Goal: Task Accomplishment & Management: Complete application form

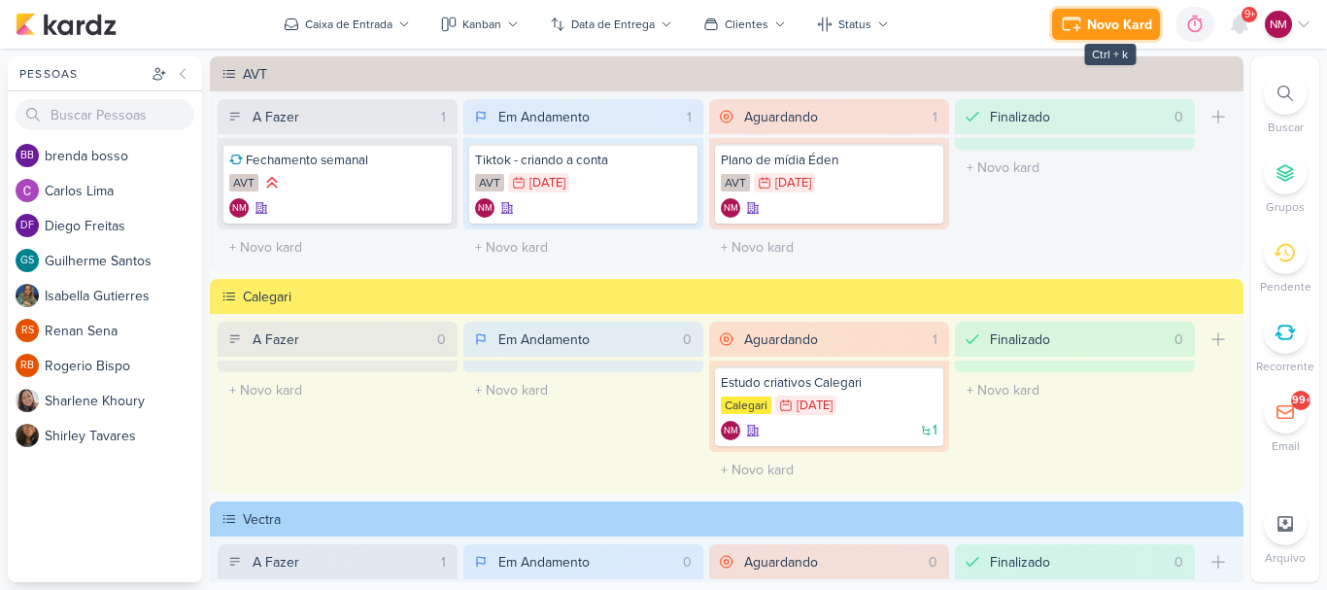
click at [1103, 32] on div "Novo Kard" at bounding box center [1119, 25] width 65 height 20
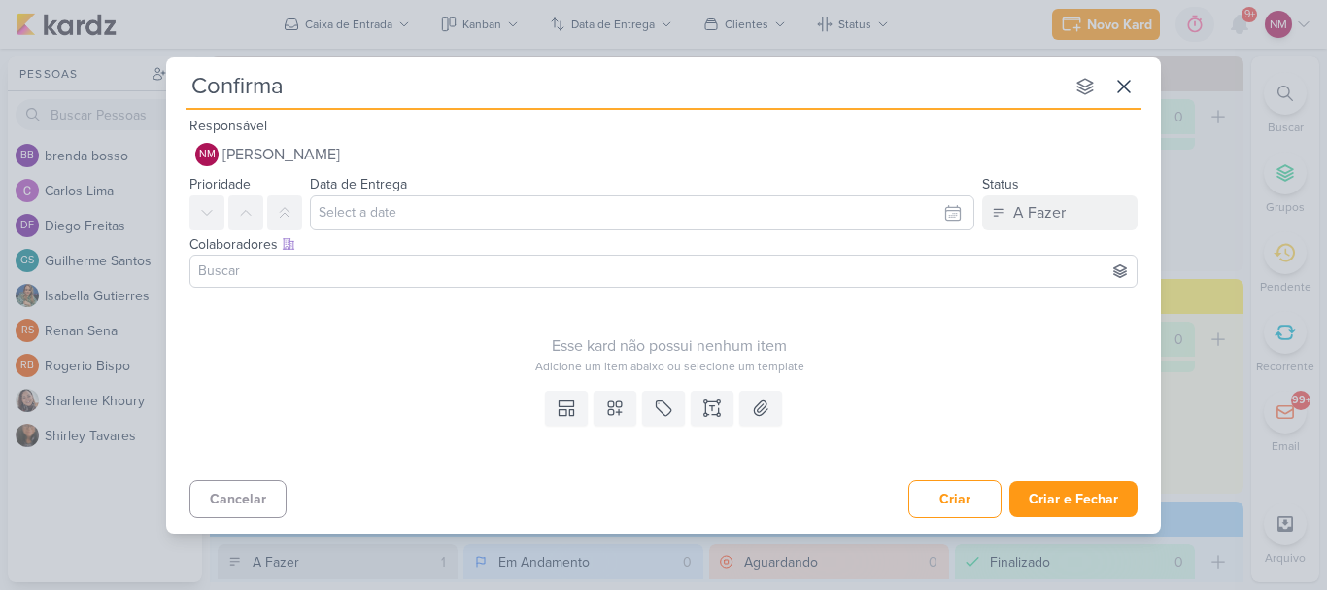
type input "Confirmaç"
type input "Confirmação do PDM aprovado"
click at [633, 218] on input "text" at bounding box center [642, 212] width 664 height 35
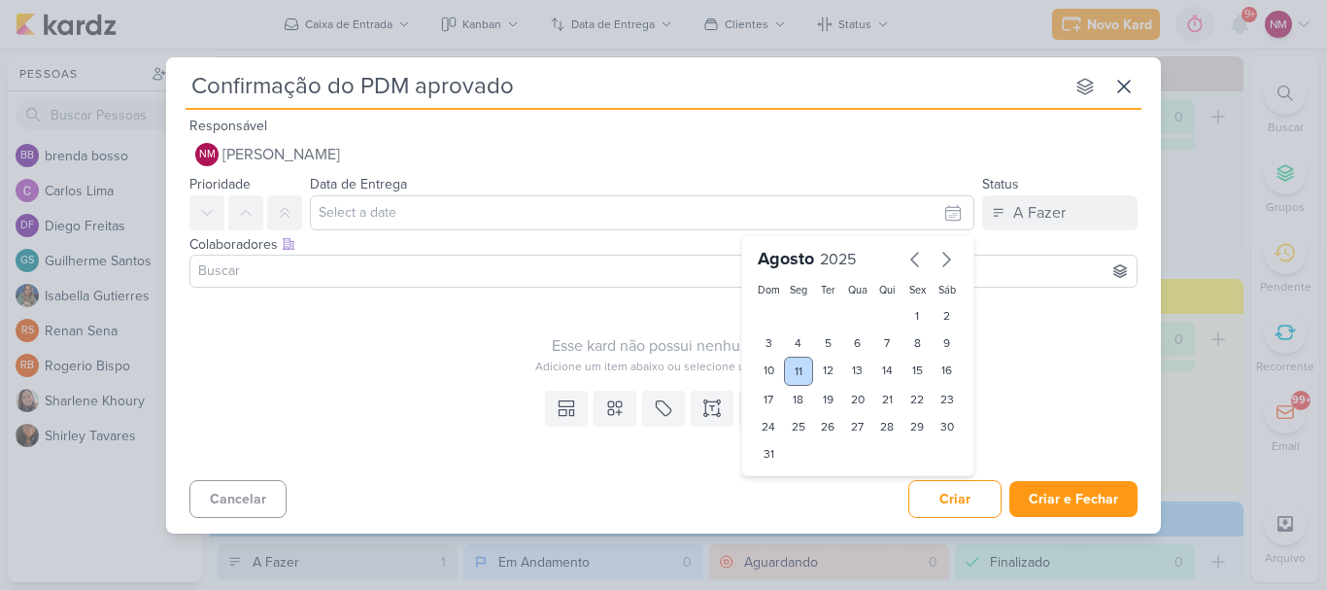
click at [797, 364] on div "11" at bounding box center [799, 370] width 30 height 29
type input "[DATE] 23:59"
drag, startPoint x: 399, startPoint y: 305, endPoint x: 582, endPoint y: 389, distance: 201.2
click at [398, 306] on div "Esse kard não possui nenhum item Adicione um item abaixo ou selecione um templa…" at bounding box center [669, 335] width 960 height 80
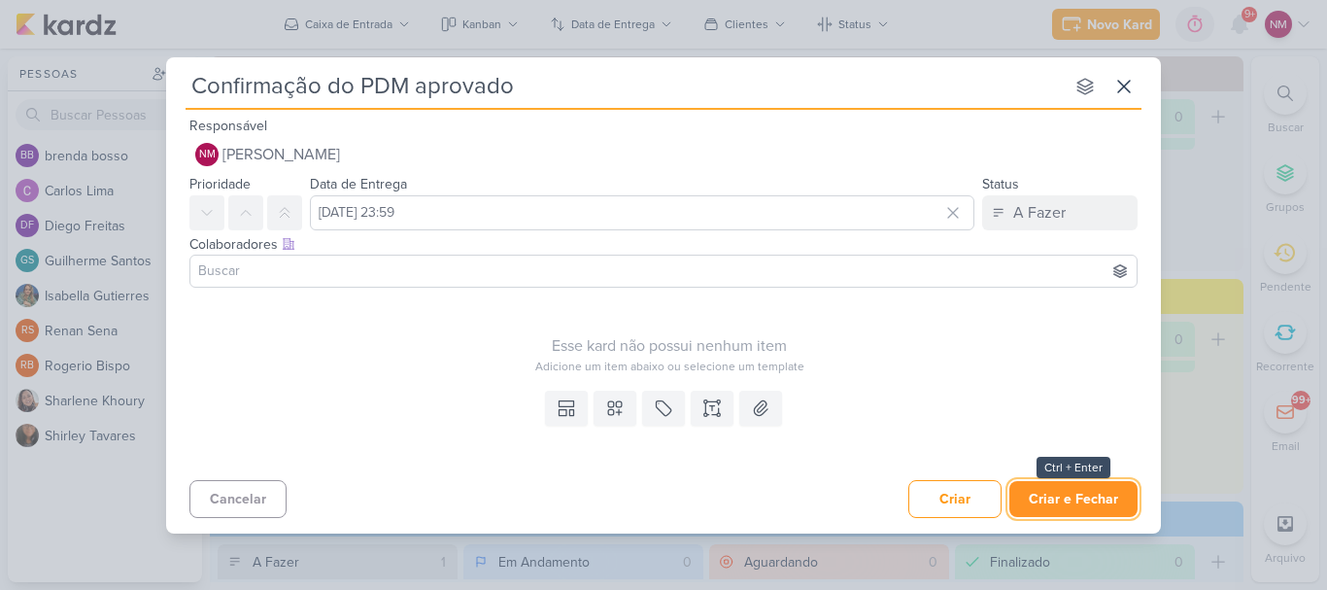
click at [1089, 499] on button "Criar e Fechar" at bounding box center [1073, 499] width 128 height 36
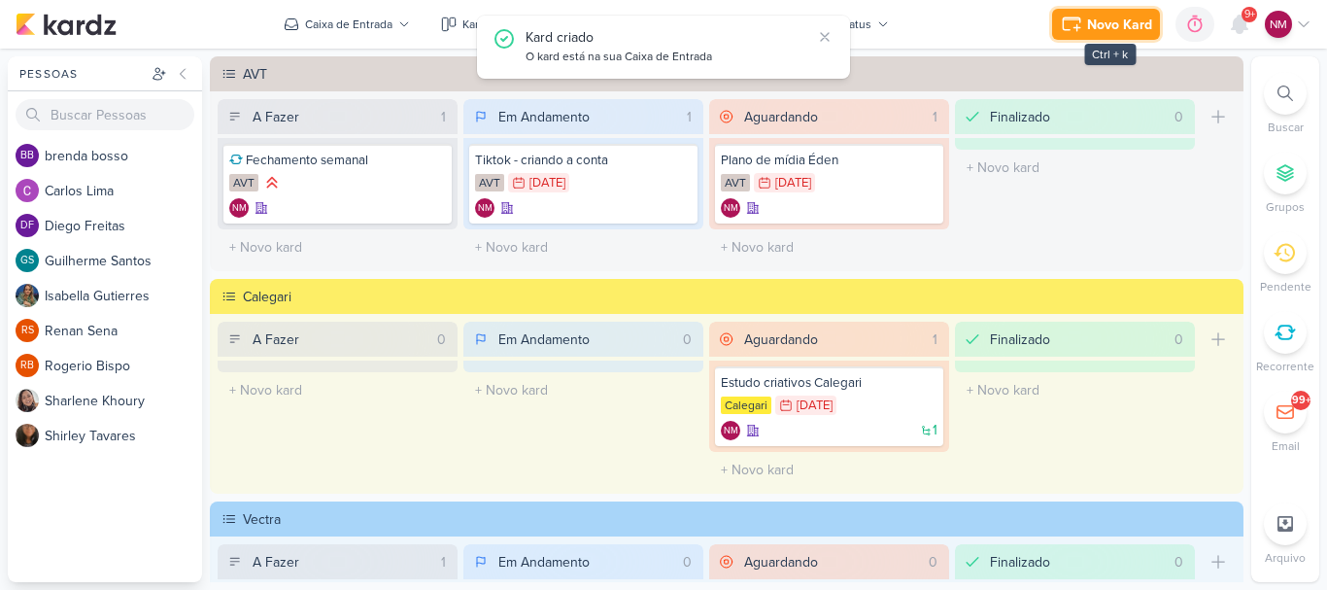
click at [1114, 23] on div "Novo Kard" at bounding box center [1119, 25] width 65 height 20
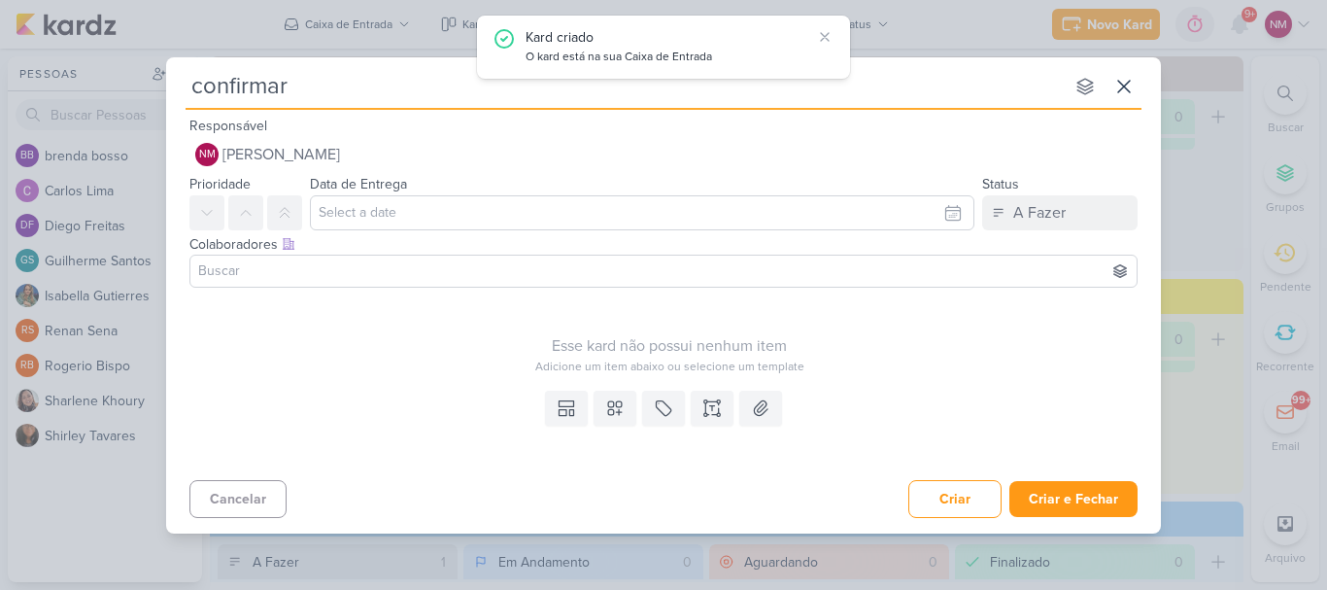
type input "confirmar p"
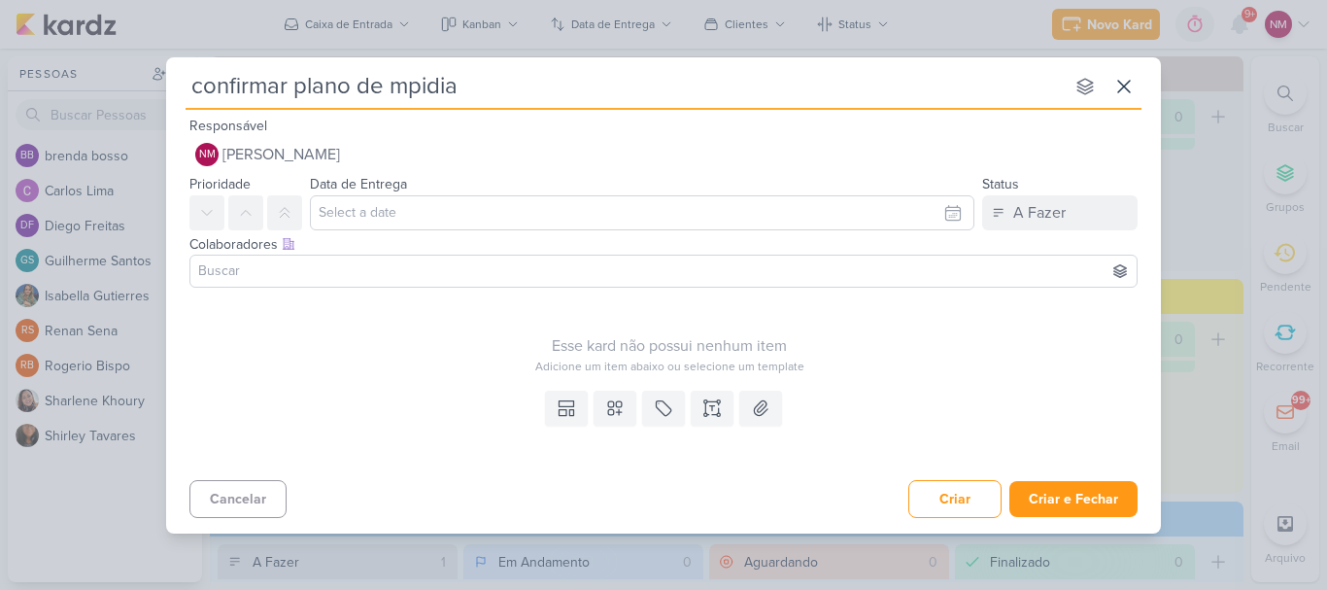
type input "confirmar plano de mpidia"
type input "confirmar plano de mpidi"
type input "confirmar plano de m"
type input "confirmar plano de mídia"
type input "confirmar plano de mídia [GEOGRAPHIC_DATA]"
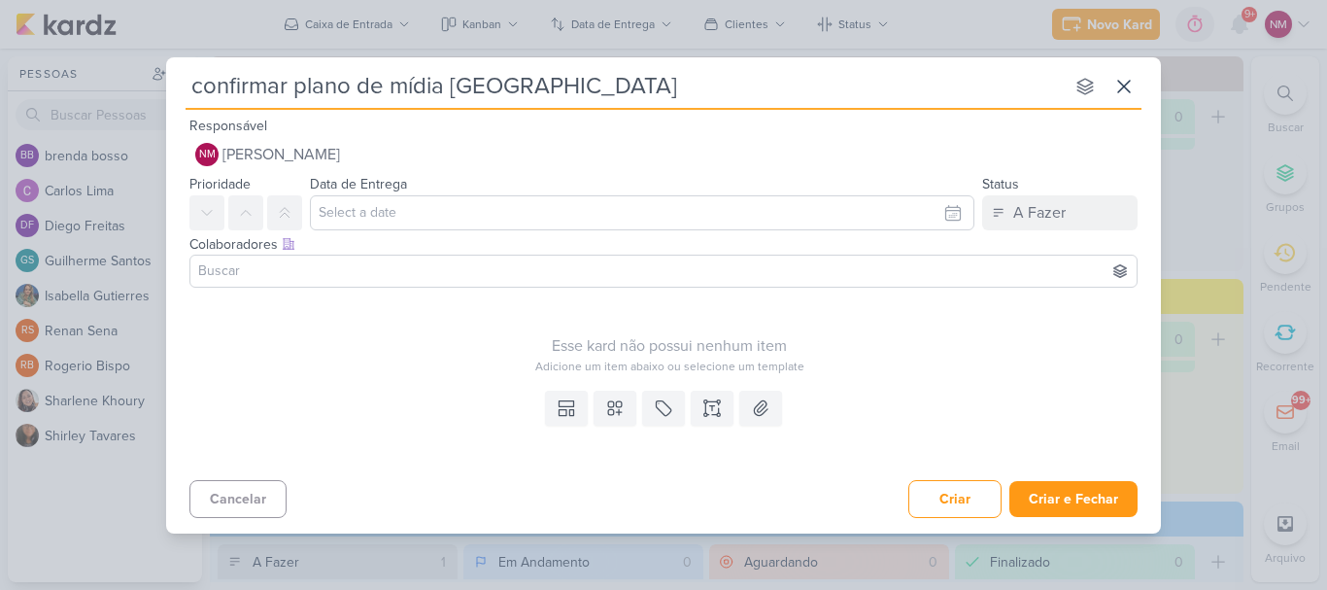
type input "confirmar plano de mídia [GEOGRAPHIC_DATA]"
click at [546, 213] on input "text" at bounding box center [642, 212] width 664 height 35
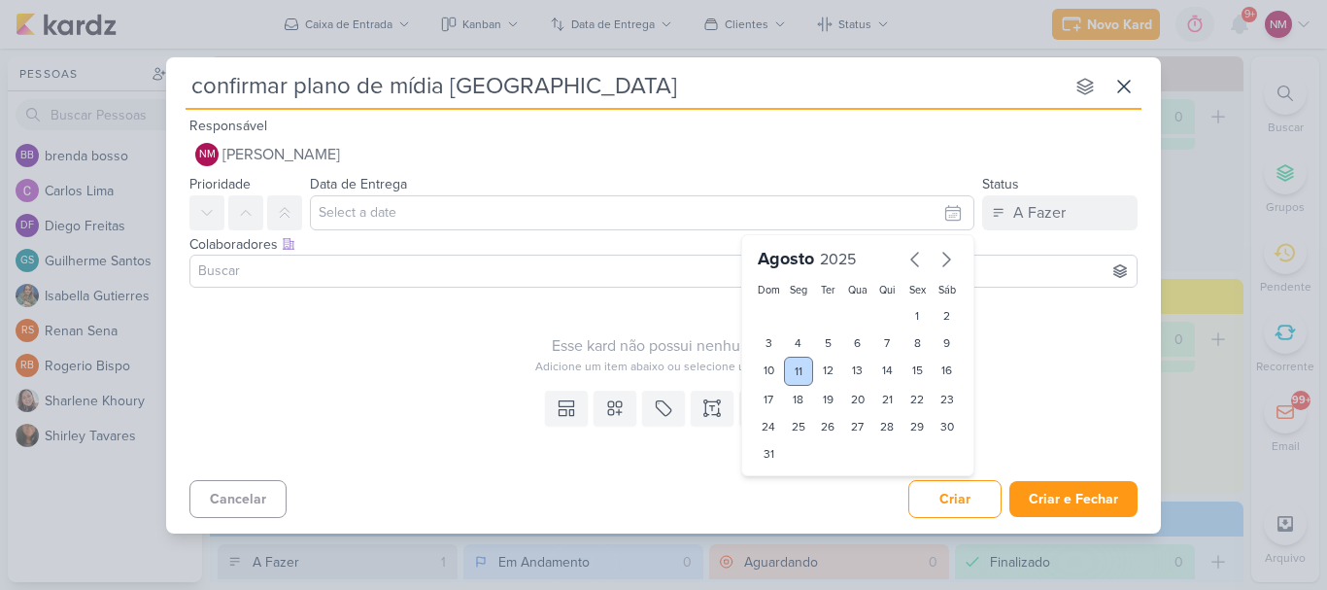
click at [806, 379] on div "11" at bounding box center [799, 370] width 30 height 29
type input "[DATE] 23:59"
click at [365, 323] on div "Esse kard não possui nenhum item Adicione um item abaixo ou selecione um templa…" at bounding box center [669, 335] width 960 height 80
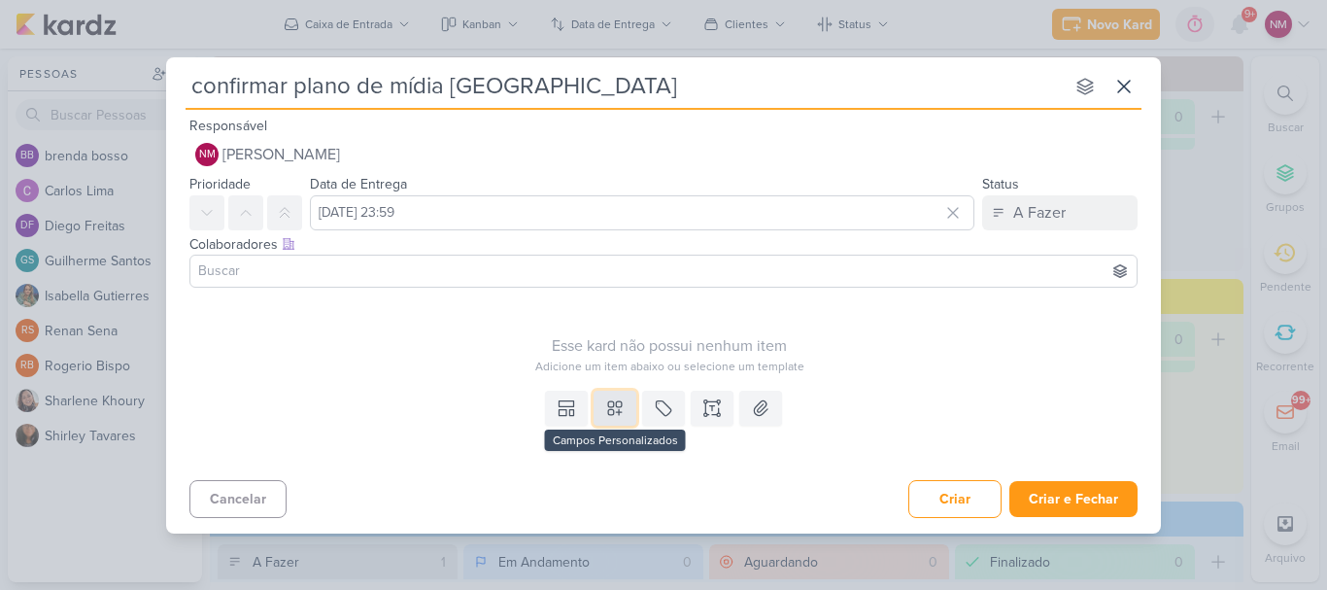
click at [613, 406] on icon at bounding box center [615, 408] width 14 height 14
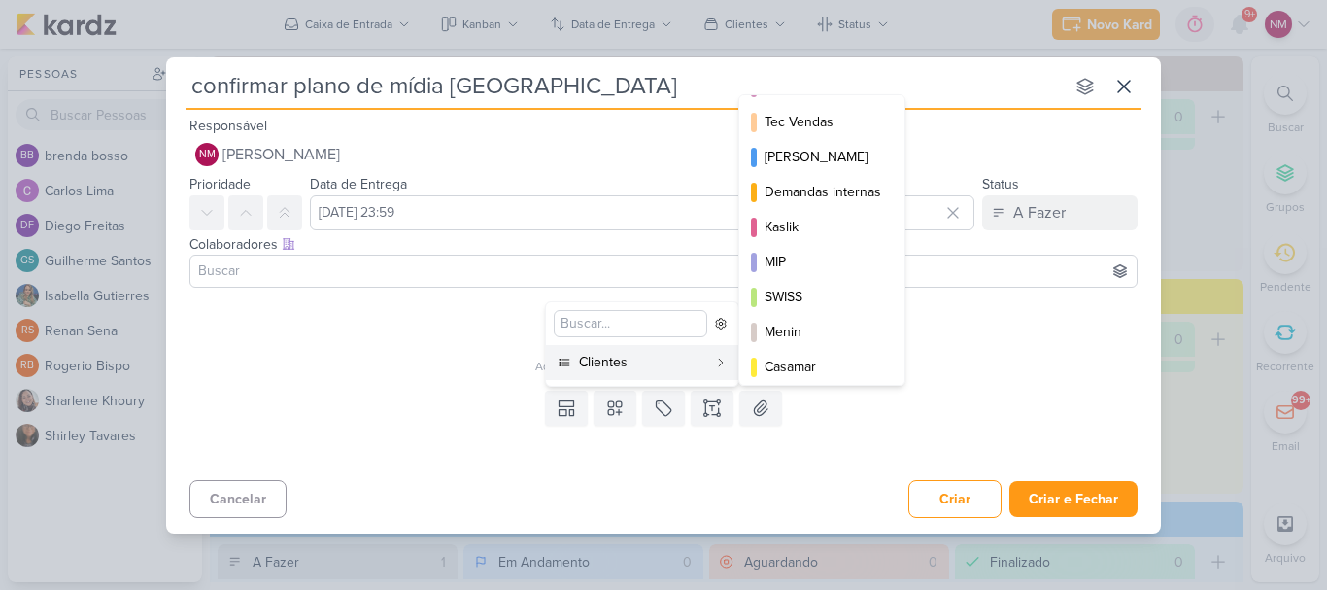
scroll to position [282, 0]
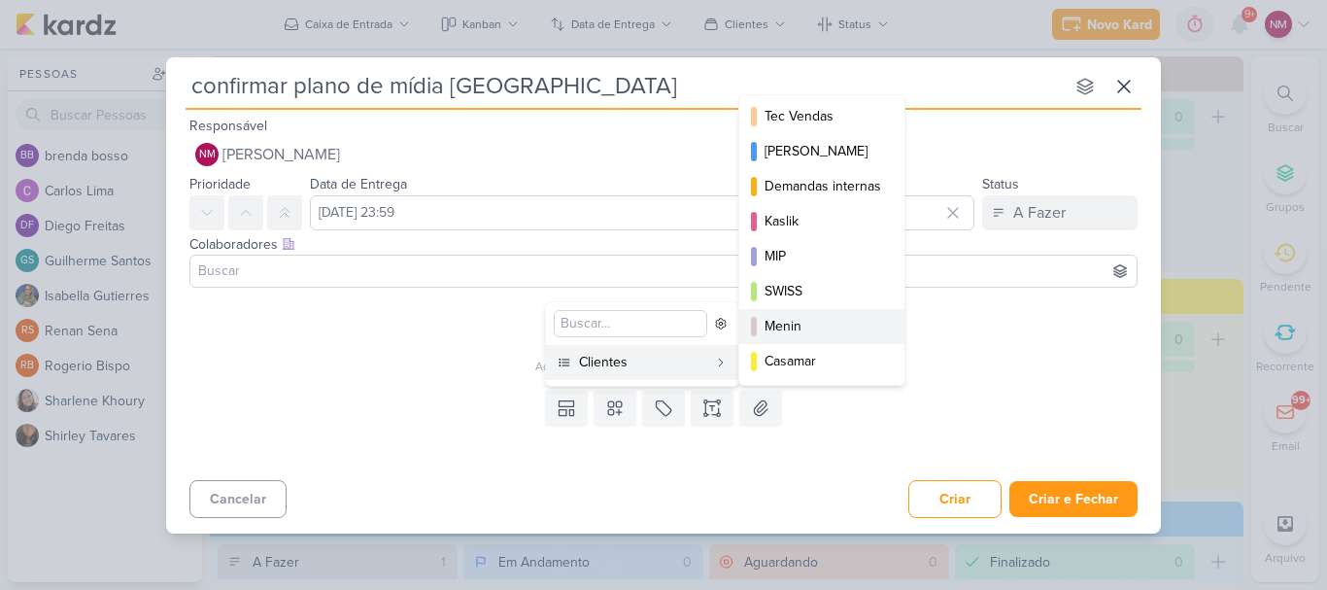
click at [844, 322] on div "Menin" at bounding box center [822, 326] width 117 height 20
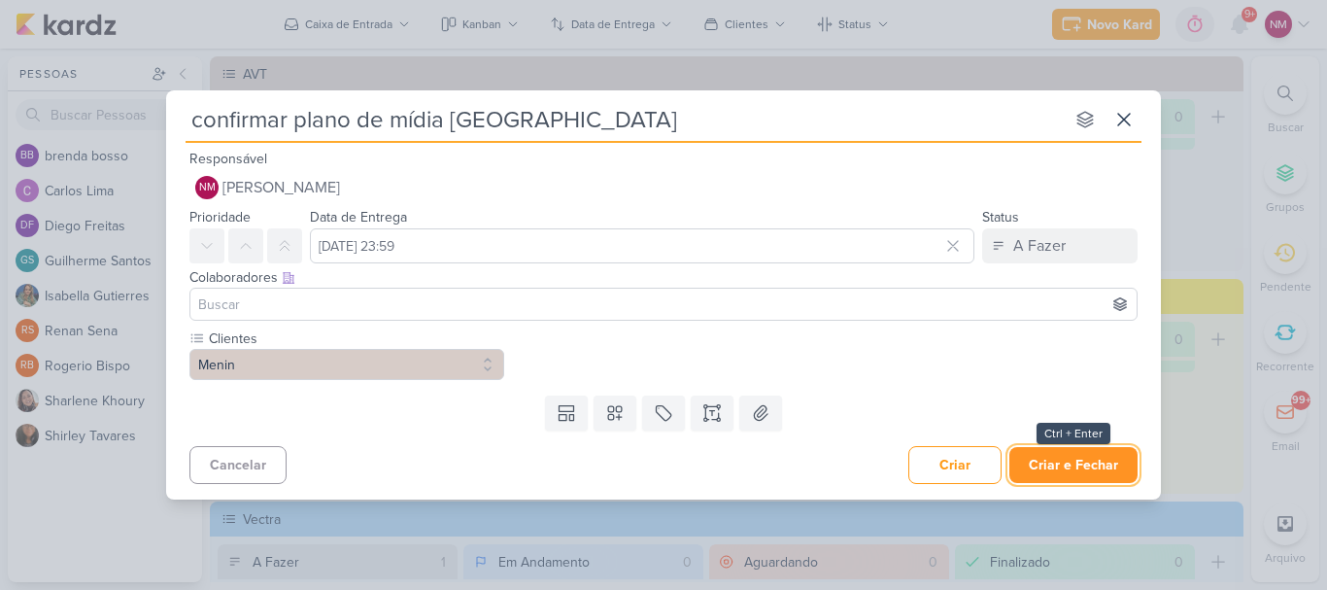
click at [1064, 463] on button "Criar e Fechar" at bounding box center [1073, 465] width 128 height 36
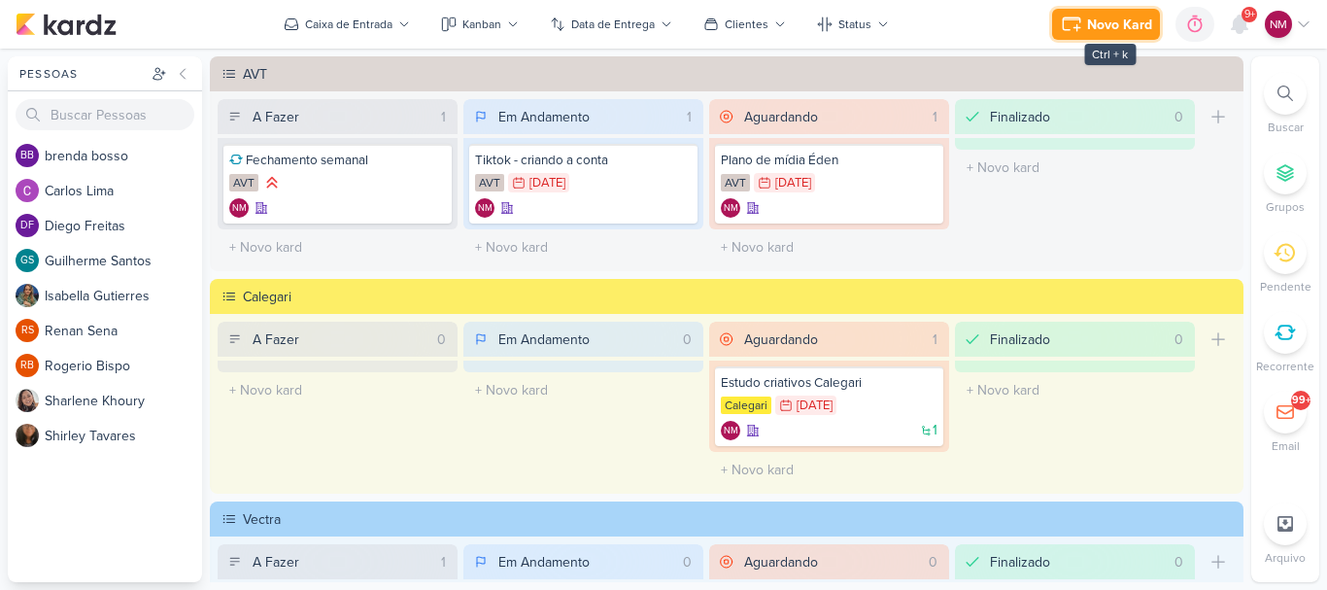
click at [1108, 22] on div "Novo Kard" at bounding box center [1119, 25] width 65 height 20
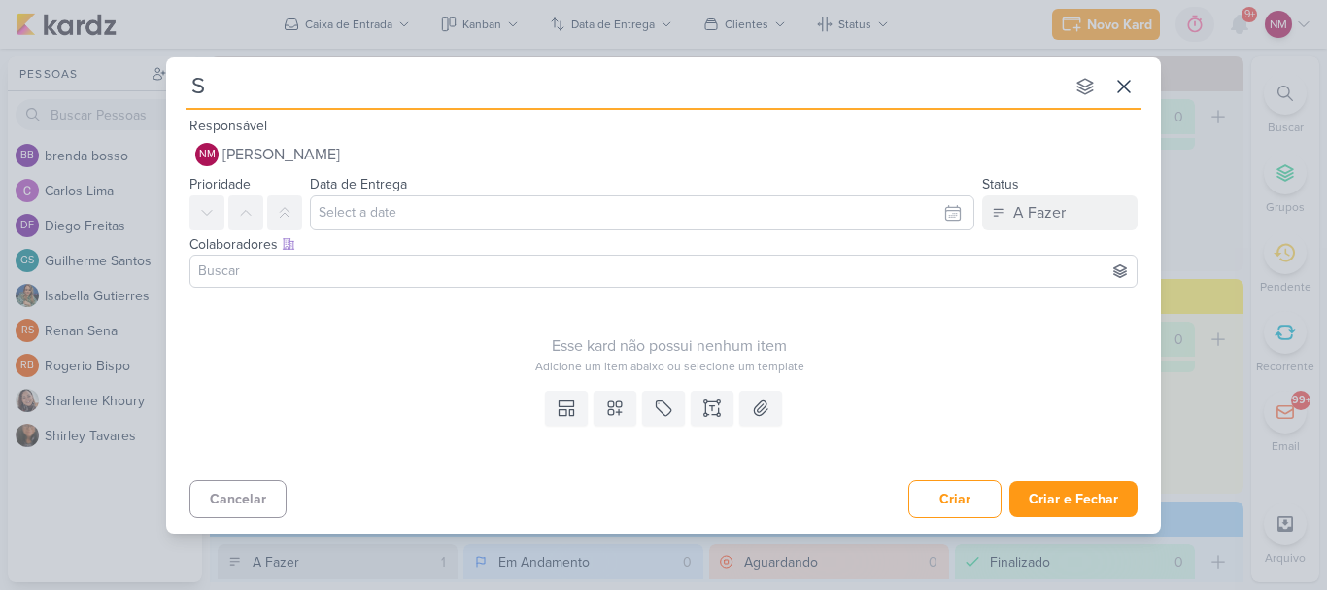
type input "S["
type input "S[o"
type input "S[o notic"
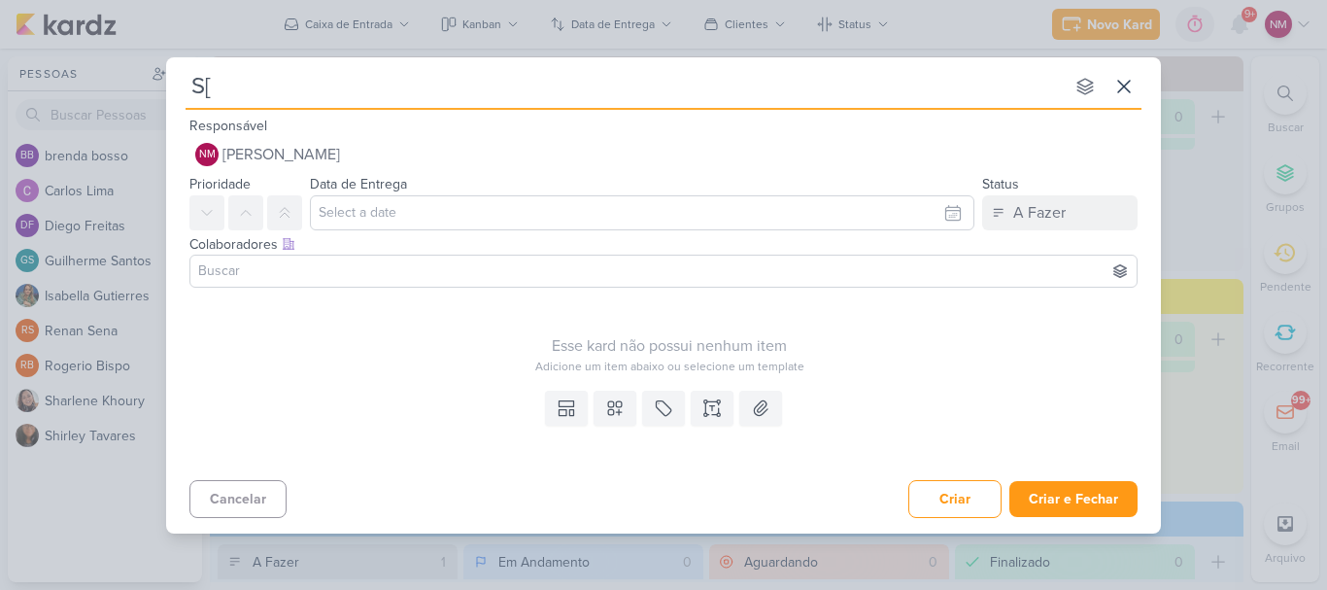
type input "S"
type input "P"
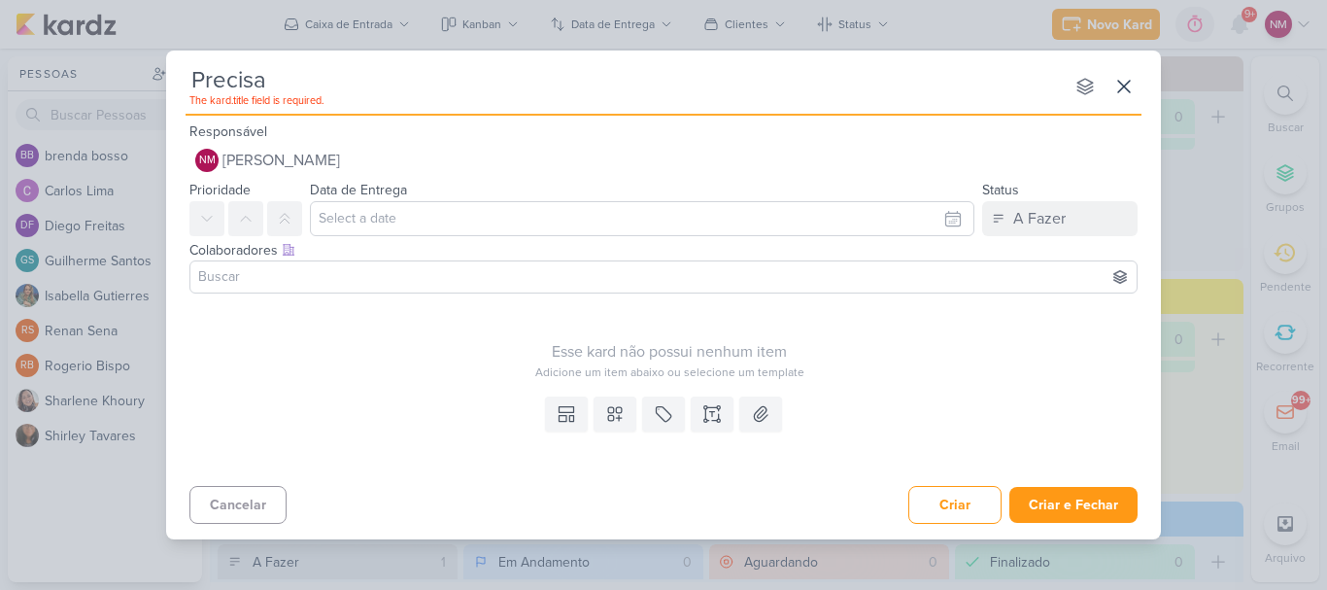
type input "Precisam"
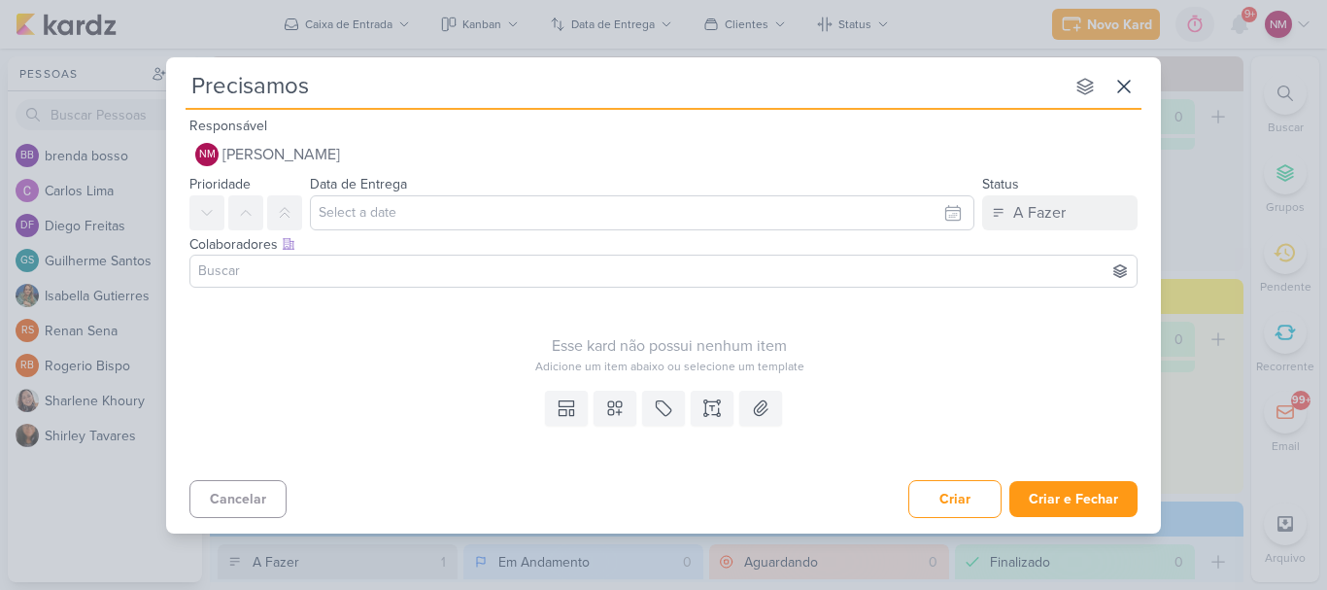
type input "Precisamos"
type input "Precisamos confirmar o Só"
type input "Precisamos confirmar o Só noticias"
click at [552, 220] on input "text" at bounding box center [642, 212] width 664 height 35
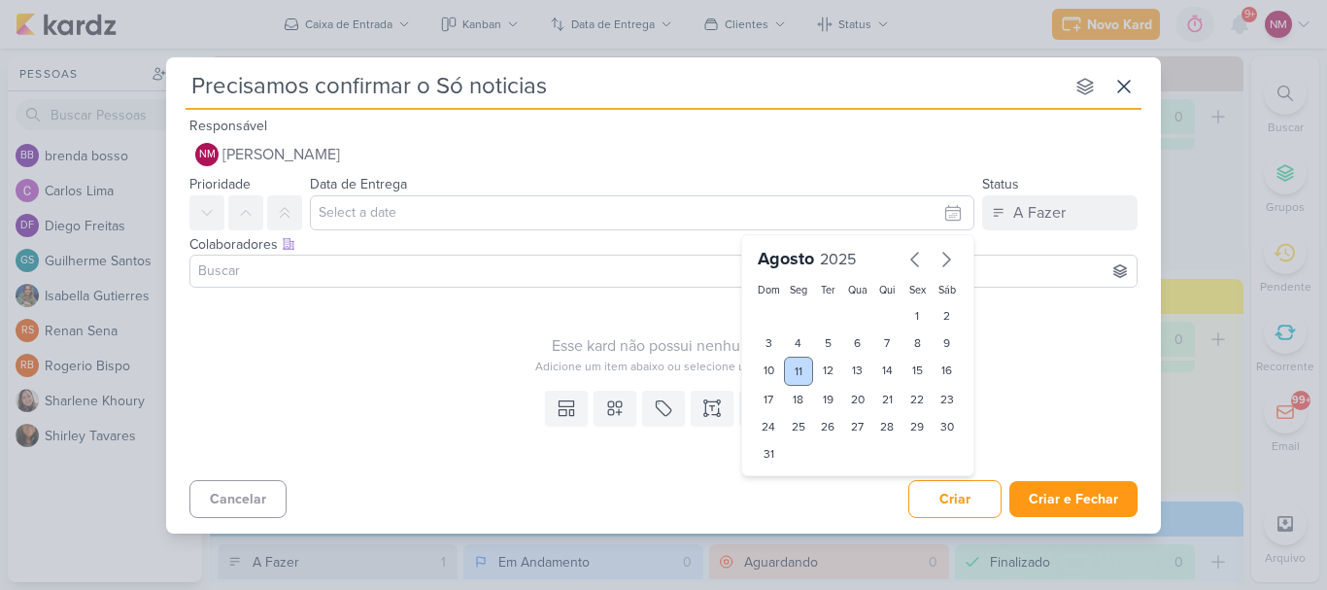
click at [796, 373] on div "11" at bounding box center [799, 370] width 30 height 29
type input "[DATE] 23:59"
click at [417, 340] on div "Esse kard não possui nenhum item" at bounding box center [669, 345] width 960 height 23
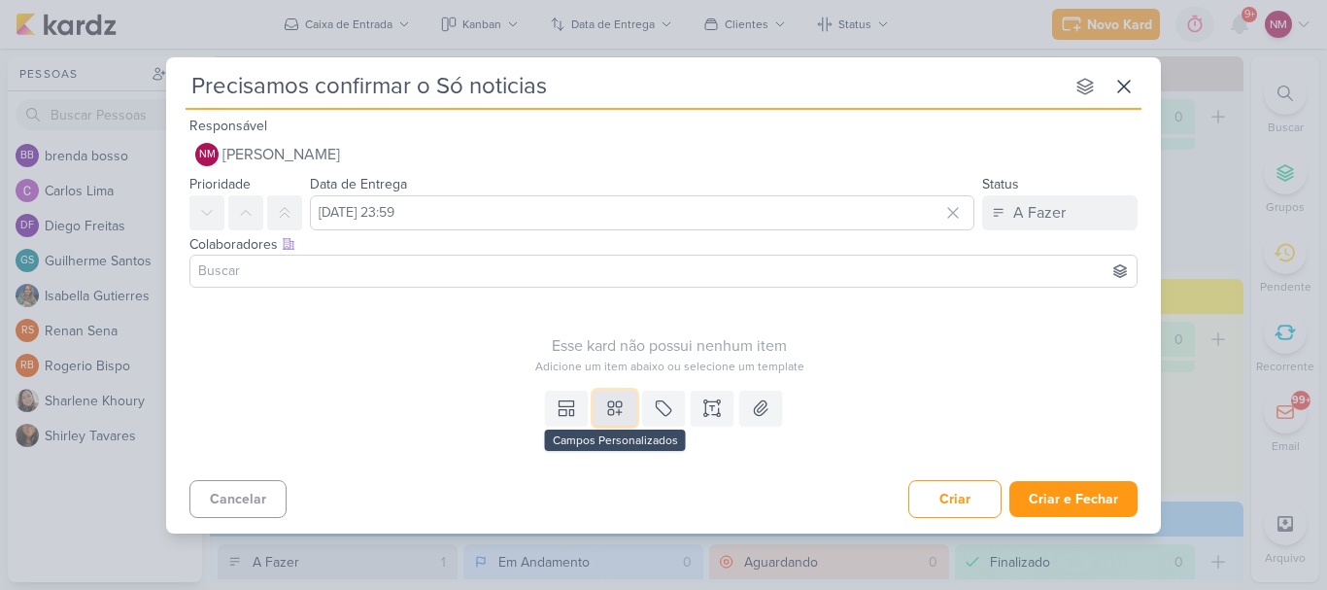
click at [607, 420] on button at bounding box center [614, 407] width 43 height 35
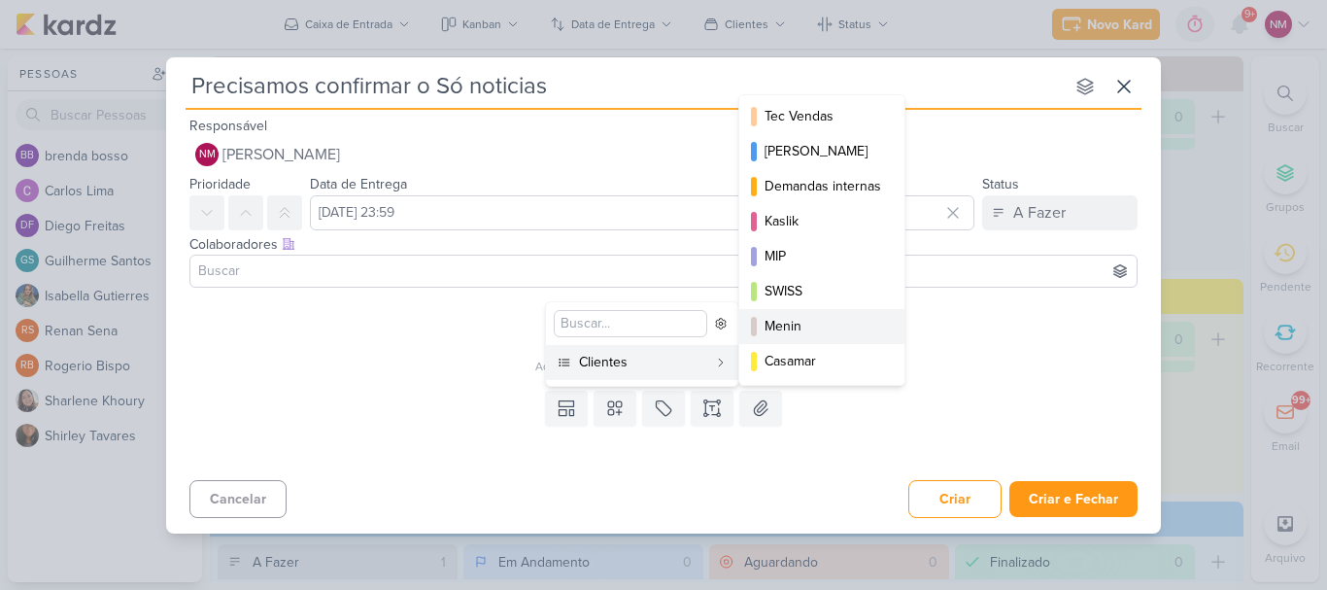
click at [796, 322] on div "Menin" at bounding box center [822, 326] width 117 height 20
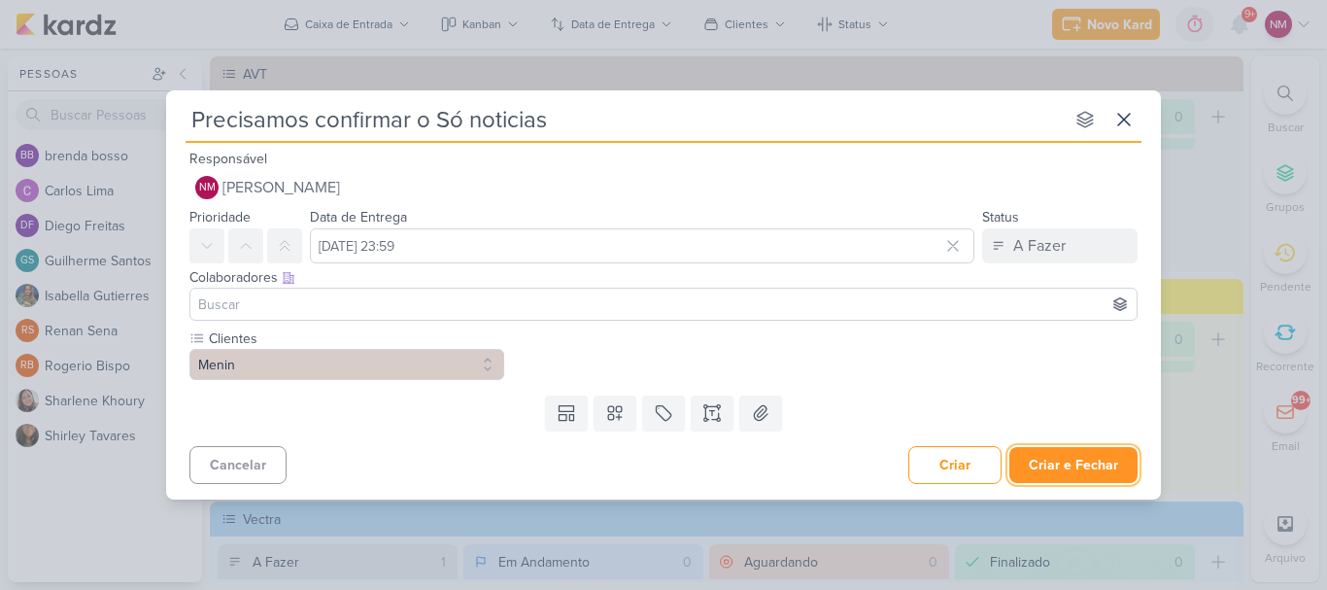
click at [1095, 474] on button "Criar e Fechar" at bounding box center [1073, 465] width 128 height 36
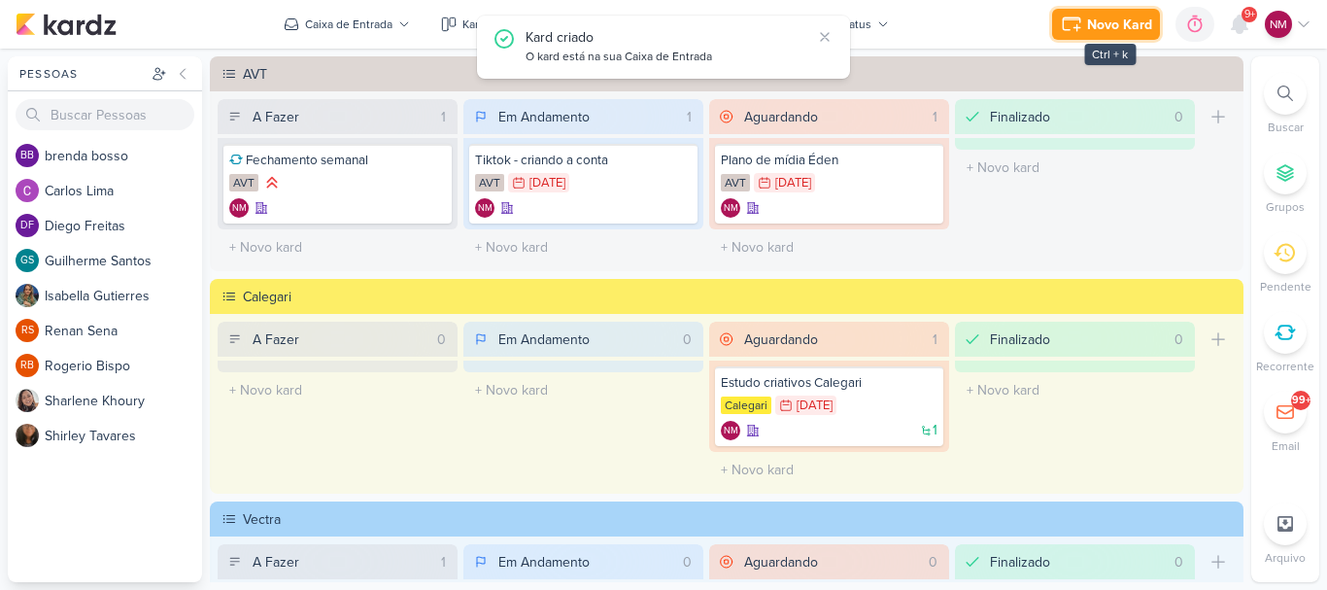
click at [1082, 23] on icon at bounding box center [1071, 24] width 23 height 23
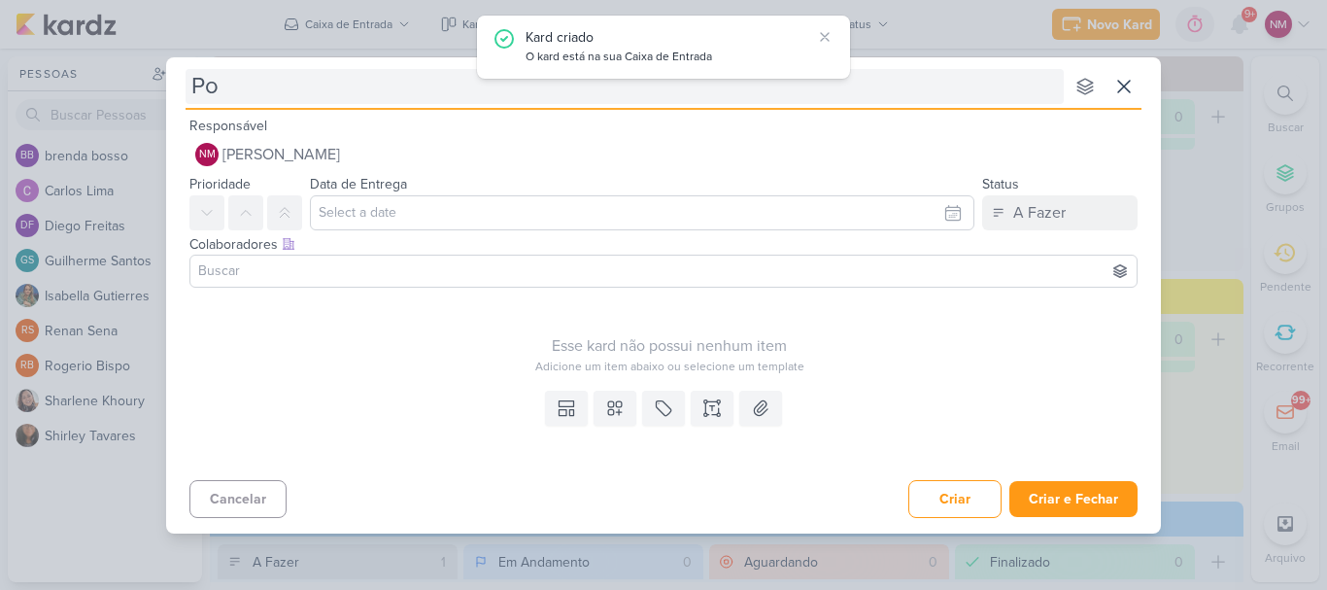
type input "Por"
type input "Portal"
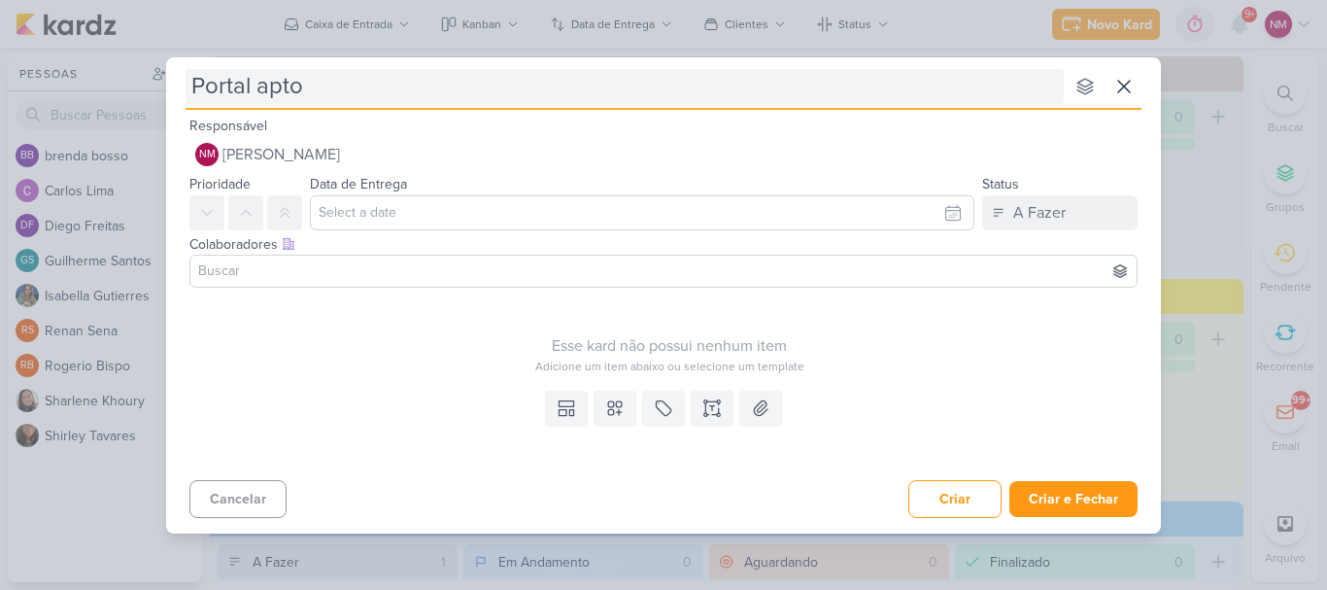
type input "Portal apto."
type input "Portal [DOMAIN_NAME]"
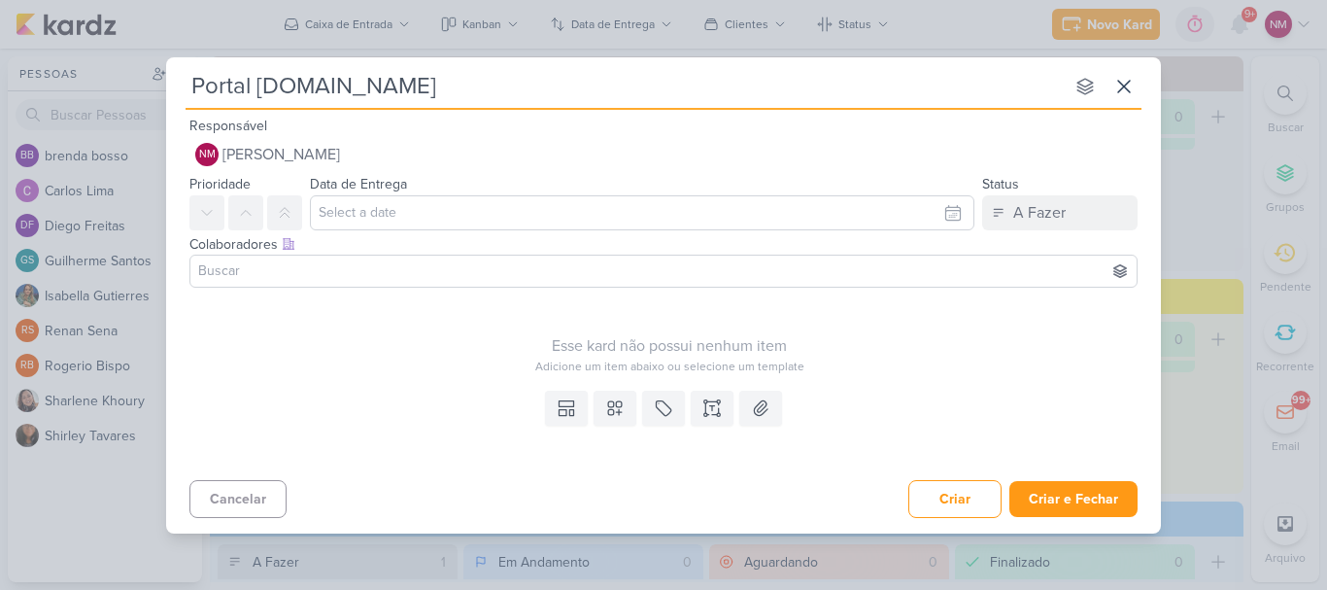
type input "Portal [DOMAIN_NAME]"
click at [513, 218] on input "text" at bounding box center [642, 212] width 664 height 35
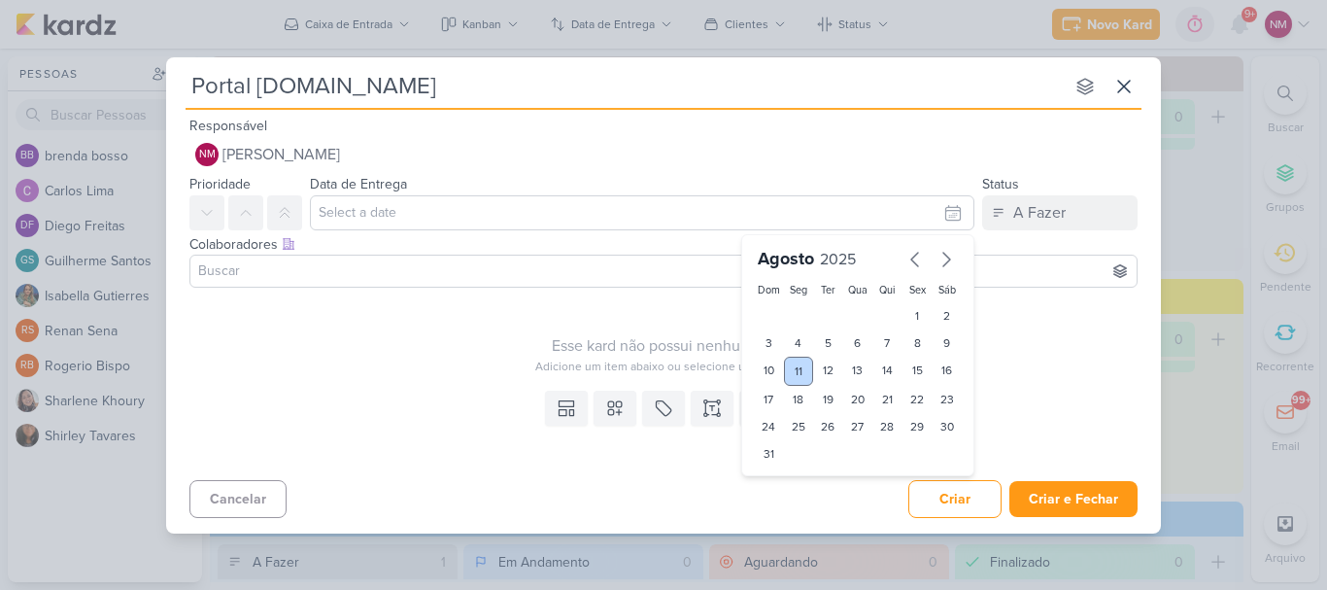
click at [807, 380] on div "11" at bounding box center [799, 370] width 30 height 29
type input "[DATE] 23:59"
click at [525, 334] on div "Esse kard não possui nenhum item" at bounding box center [669, 345] width 960 height 23
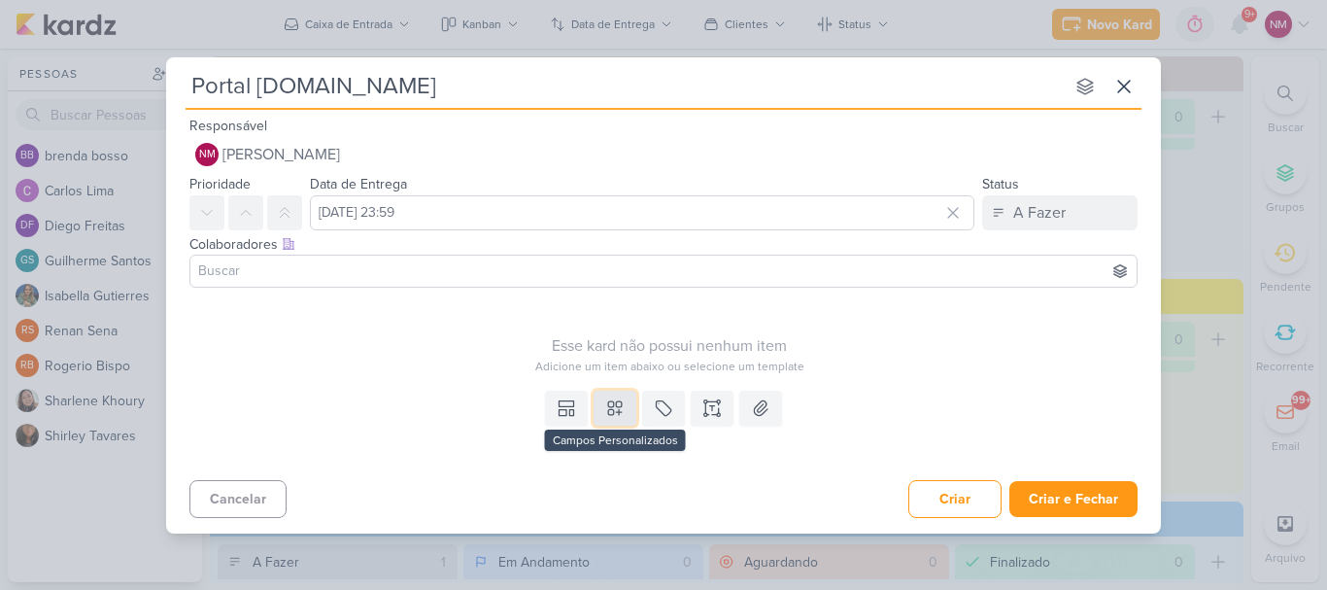
click at [610, 418] on button at bounding box center [614, 407] width 43 height 35
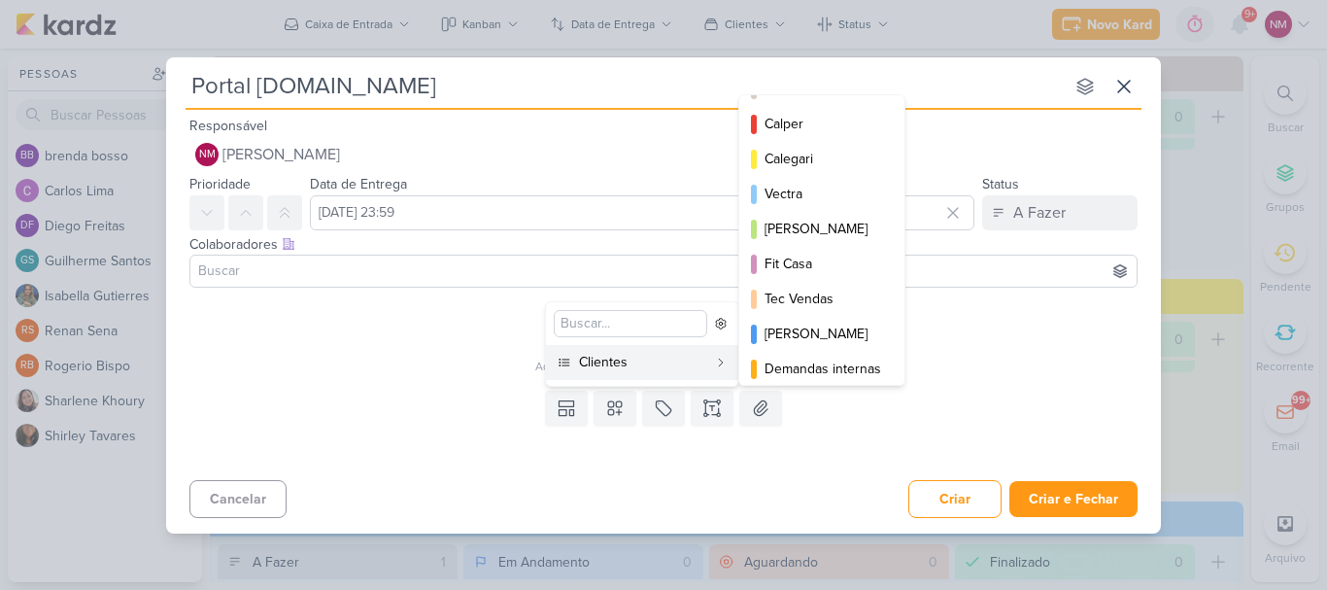
scroll to position [0, 0]
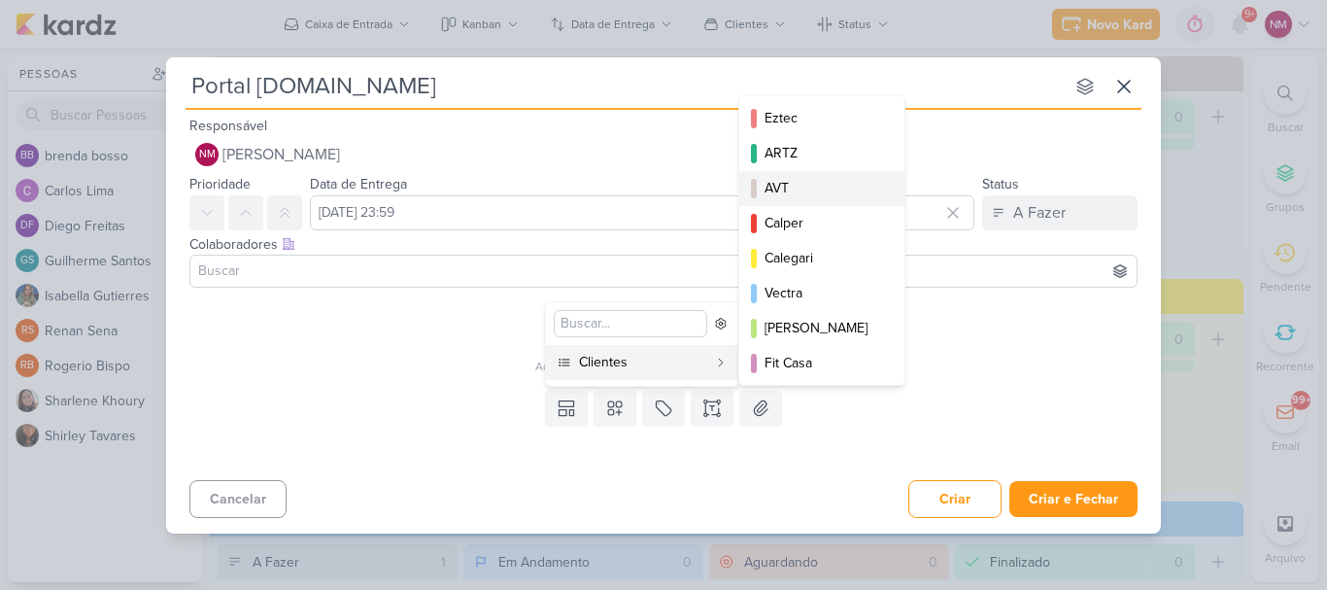
click at [800, 183] on div "AVT" at bounding box center [822, 188] width 117 height 20
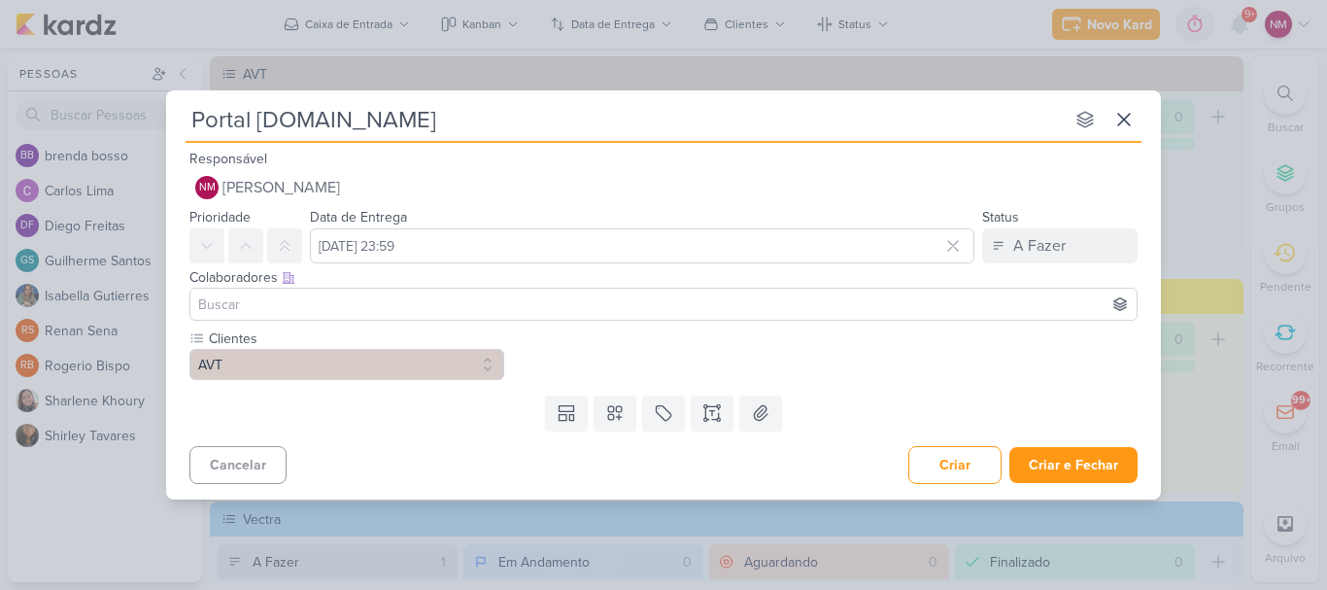
click at [1105, 512] on div "Portal [DOMAIN_NAME] nenhum grupo disponível esc Responsável NM [PERSON_NAME] N…" at bounding box center [663, 295] width 1327 height 590
click at [1109, 475] on button "Criar e Fechar" at bounding box center [1073, 465] width 128 height 36
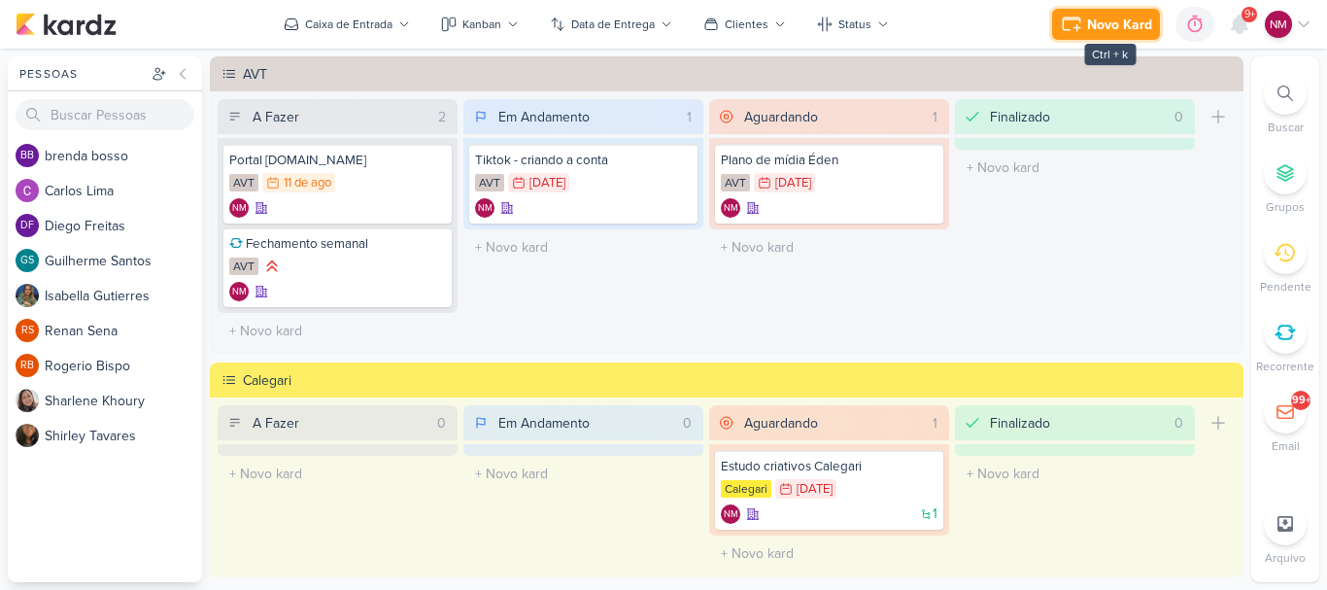
click at [1109, 29] on div "Novo Kard" at bounding box center [1119, 25] width 65 height 20
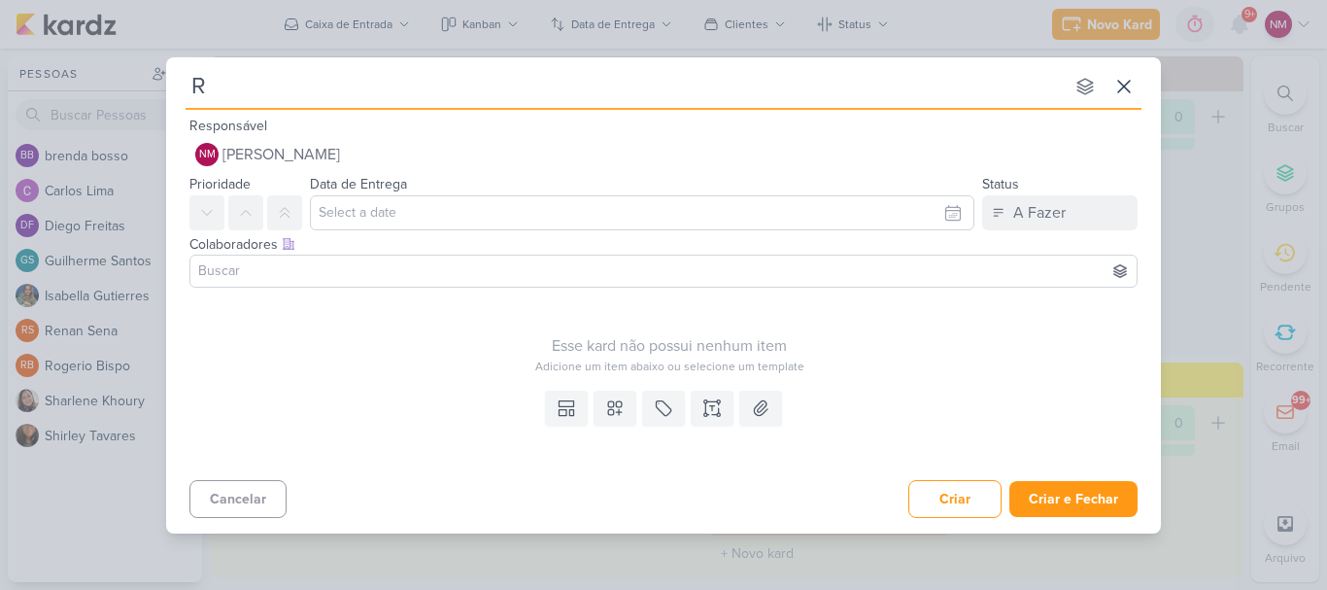
type input "RM"
type input "RMKT"
type input "RMKT calegari"
drag, startPoint x: 534, startPoint y: 215, endPoint x: 583, endPoint y: 394, distance: 186.1
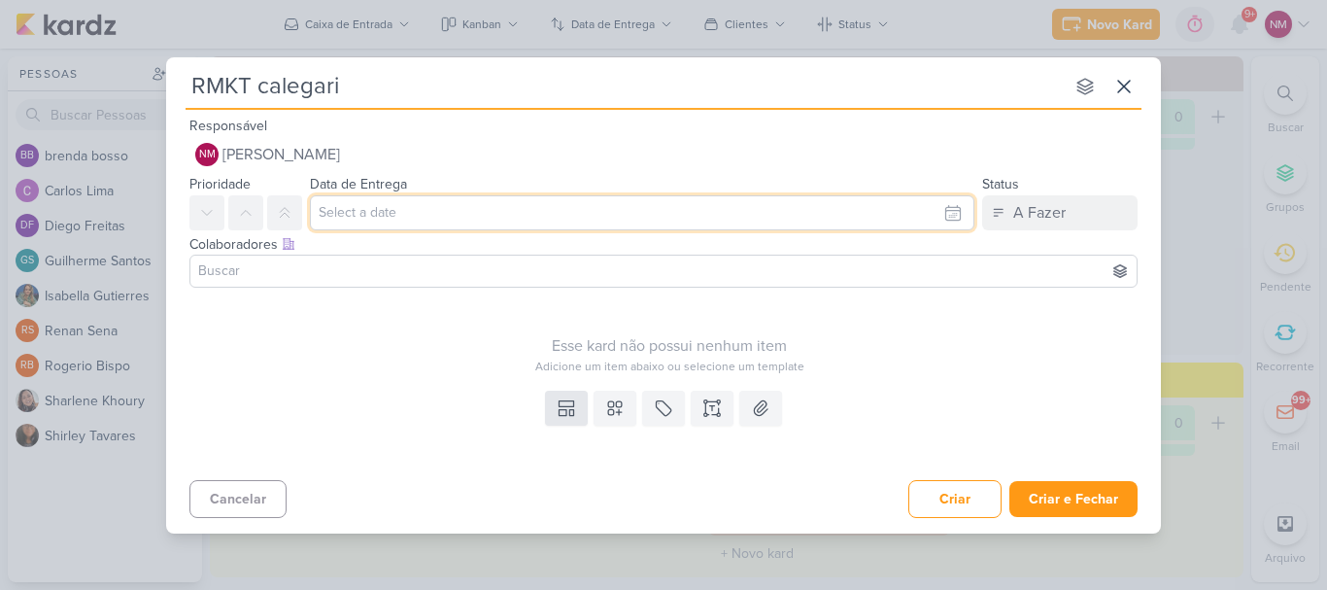
click at [533, 216] on input "text" at bounding box center [642, 212] width 664 height 35
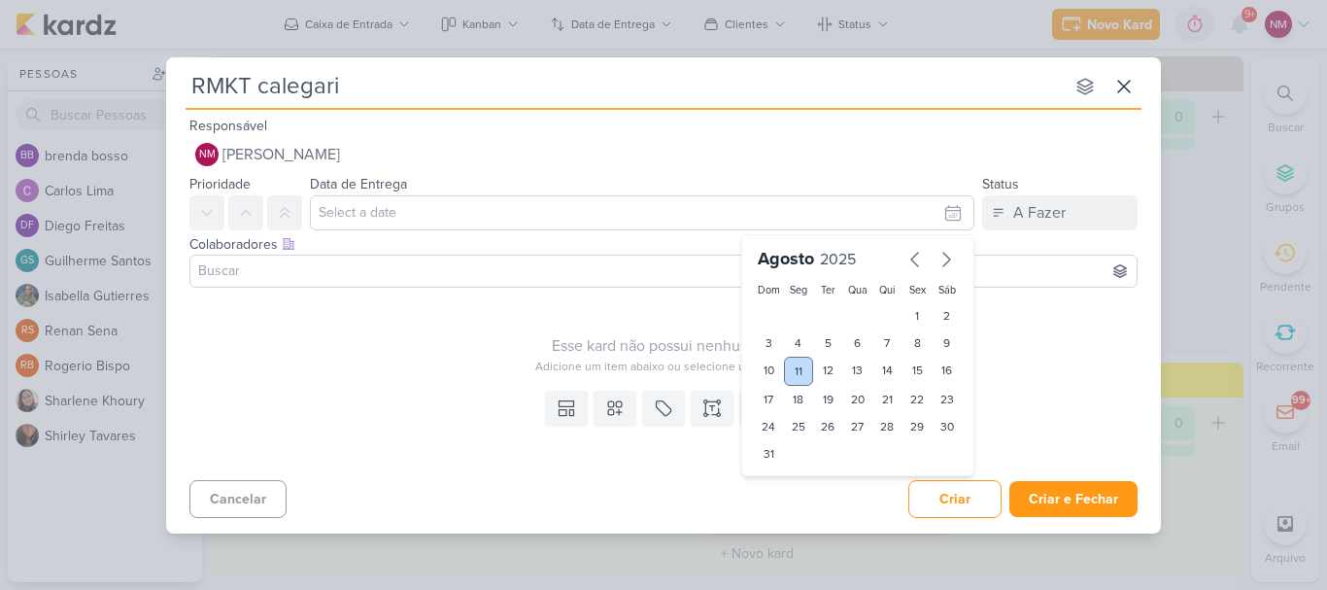
click at [807, 371] on div "11" at bounding box center [799, 370] width 30 height 29
type input "[DATE] 23:59"
click at [320, 360] on div "Adicione um item abaixo ou selecione um template" at bounding box center [669, 365] width 960 height 17
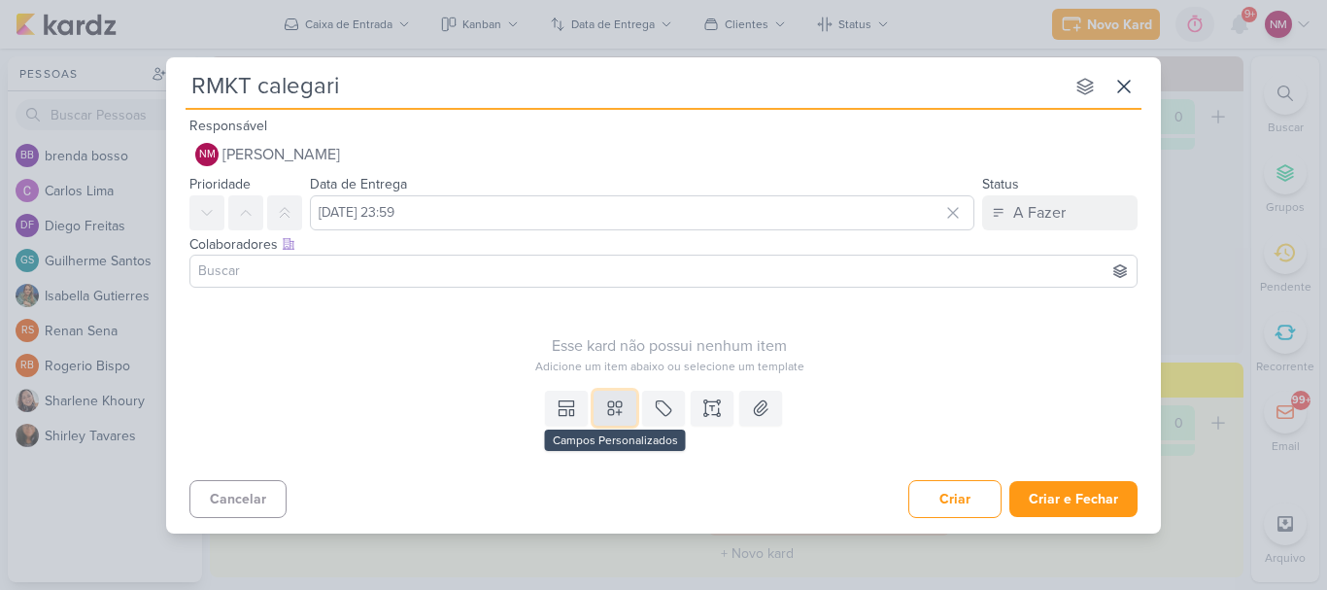
click at [624, 411] on icon at bounding box center [614, 407] width 19 height 19
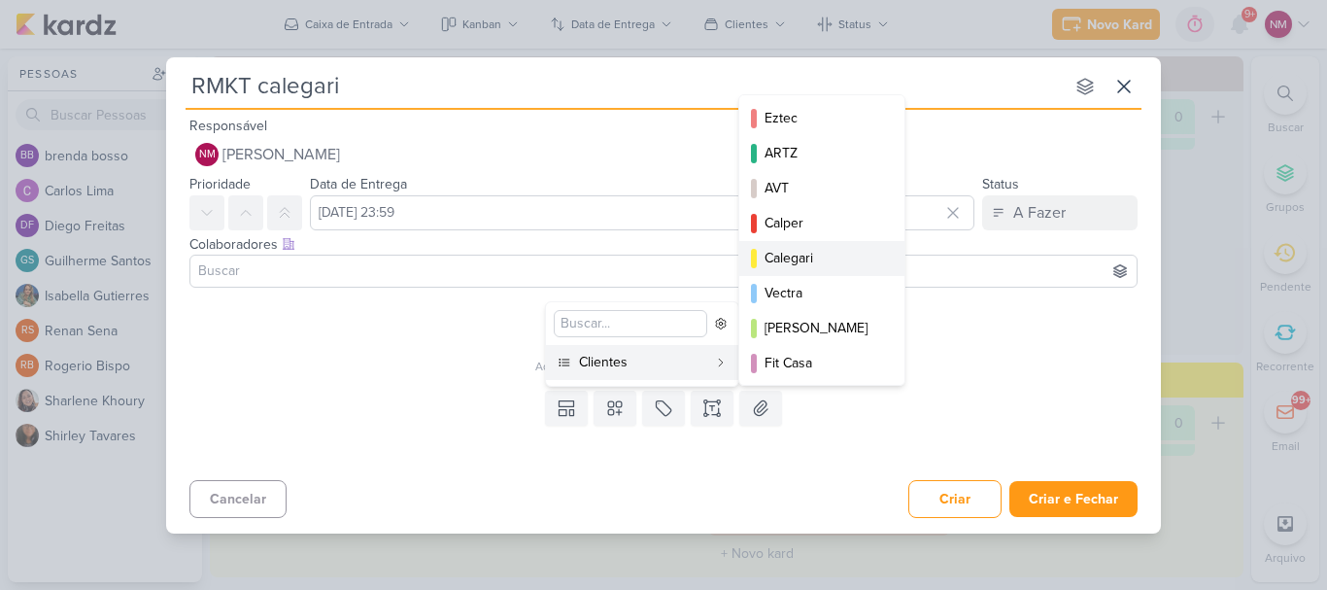
click at [819, 255] on div "Calegari" at bounding box center [822, 258] width 117 height 20
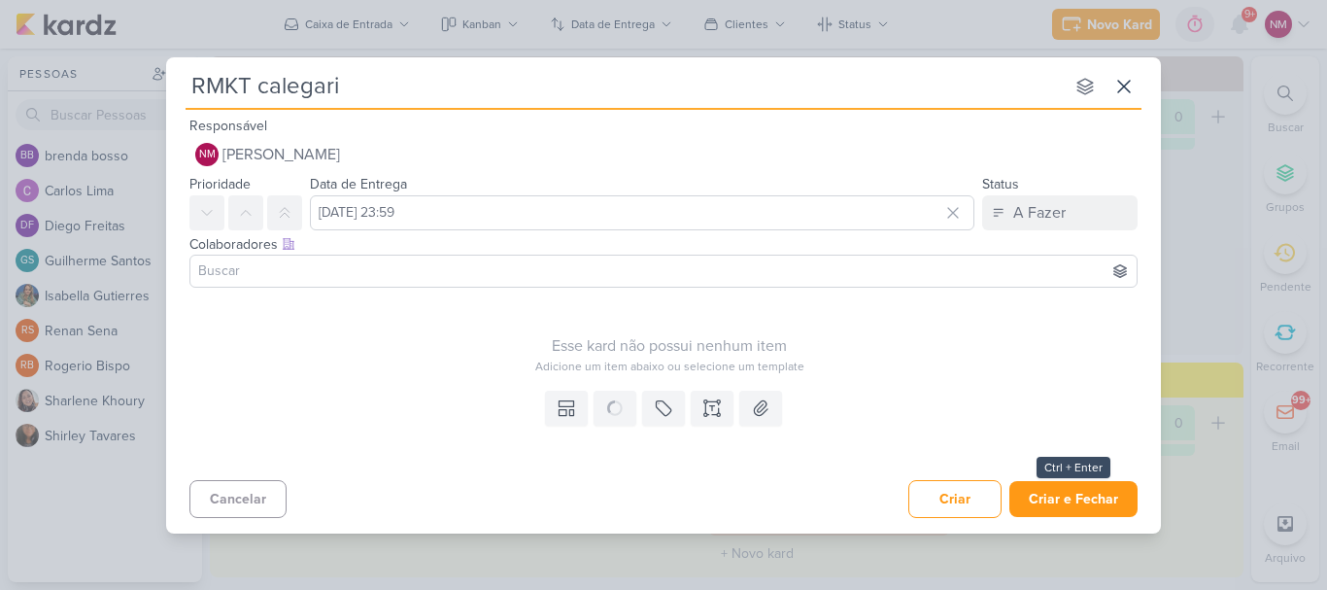
click at [1093, 503] on div "RMKT calegari nenhum grupo disponível esc Responsável NM [PERSON_NAME] Nenhum c…" at bounding box center [663, 295] width 1327 height 590
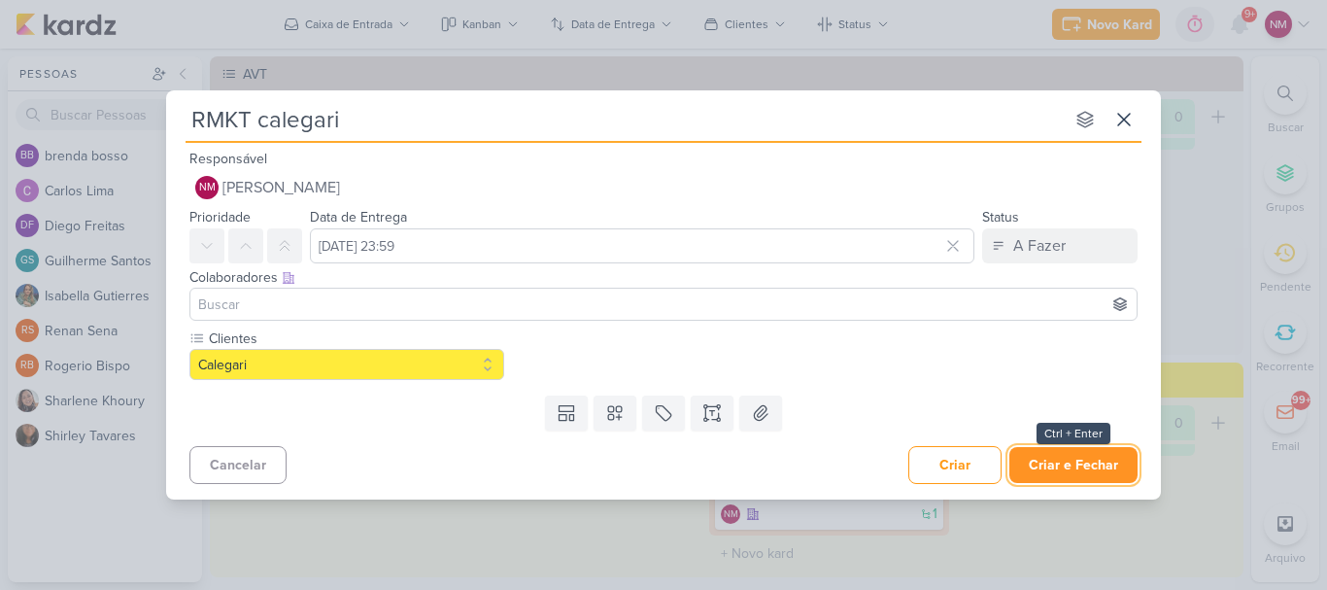
click at [1102, 459] on button "Criar e Fechar" at bounding box center [1073, 465] width 128 height 36
